Goal: Transaction & Acquisition: Purchase product/service

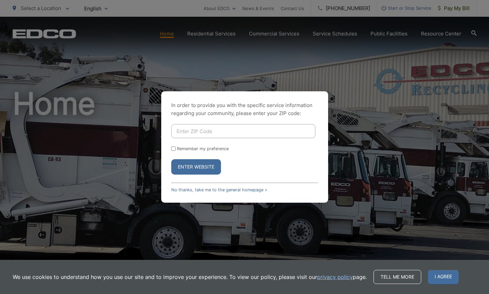
click at [181, 135] on input "Enter ZIP Code" at bounding box center [243, 131] width 144 height 14
type input "9"
type input "92075"
click at [188, 165] on button "Enter Website" at bounding box center [196, 166] width 50 height 15
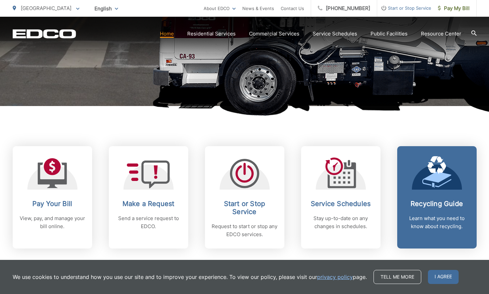
scroll to position [194, 0]
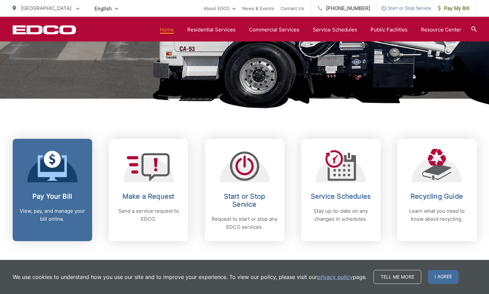
click at [20, 195] on h2 "Pay Your Bill" at bounding box center [52, 196] width 66 height 8
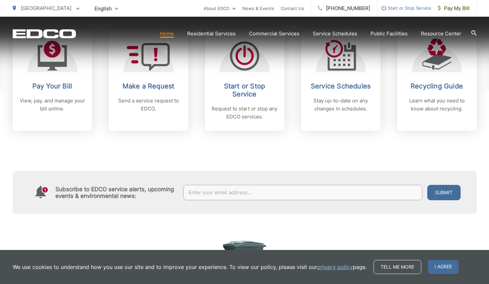
scroll to position [316, 0]
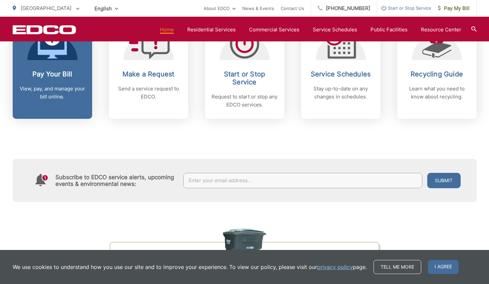
click at [66, 90] on p "View, pay, and manage your bill online." at bounding box center [52, 93] width 66 height 16
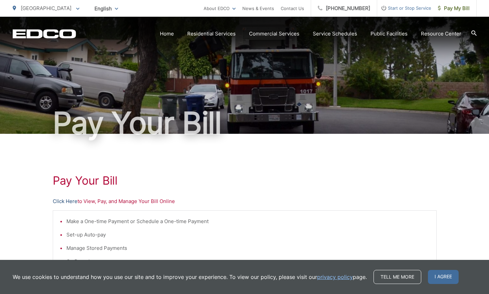
click at [64, 199] on link "Click Here" at bounding box center [65, 201] width 25 height 8
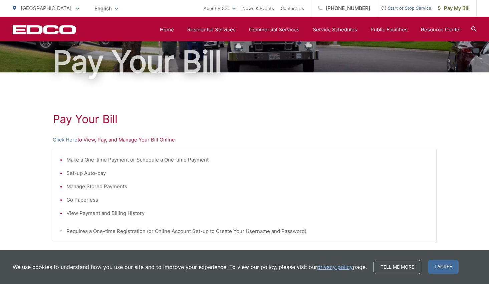
scroll to position [59, 0]
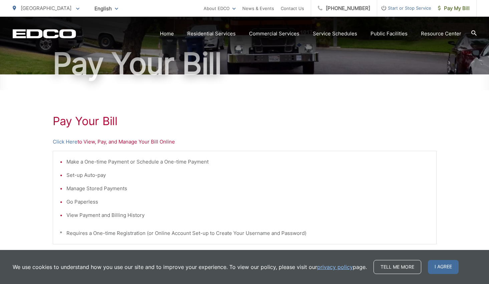
click at [91, 143] on p "Click Here to View, Pay, and Manage Your Bill Online" at bounding box center [245, 142] width 384 height 8
click at [61, 141] on link "Click Here" at bounding box center [65, 142] width 25 height 8
